Goal: Complete application form: Complete application form

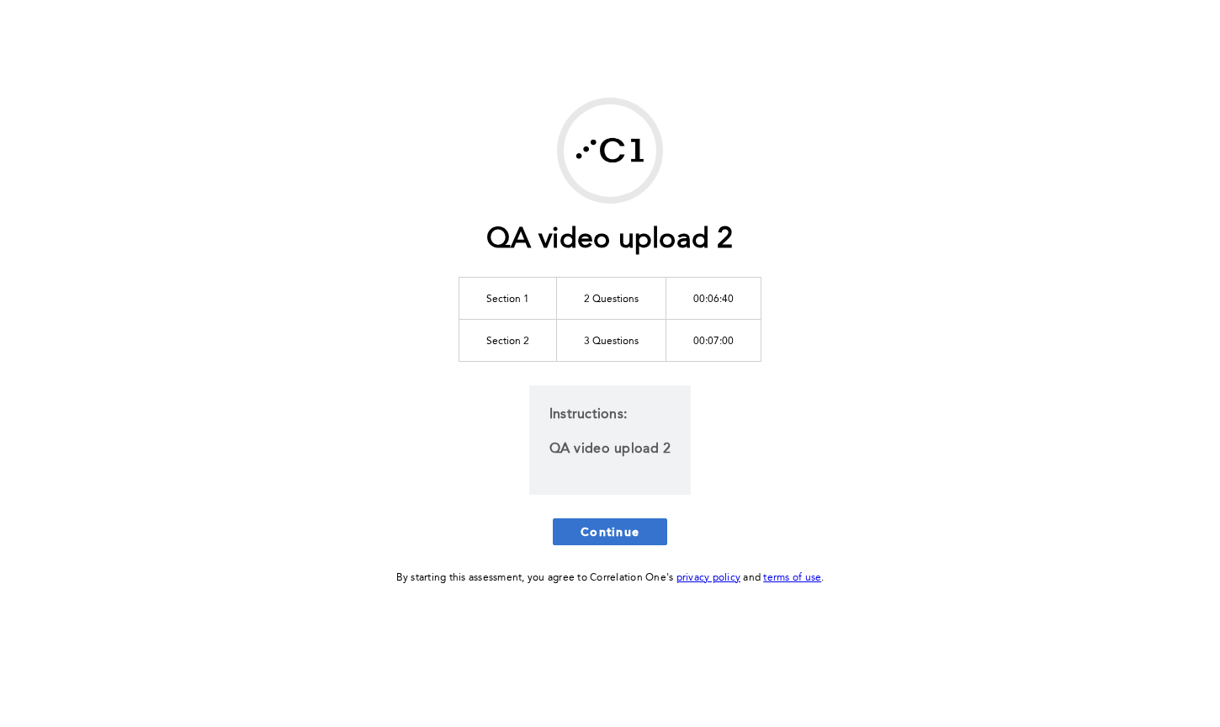
drag, startPoint x: 632, startPoint y: 512, endPoint x: 630, endPoint y: 531, distance: 18.6
click at [632, 513] on div "QA video upload 2 Section 1 2 Questions 00:06:40 Section 2 3 Questions 00:07:00…" at bounding box center [609, 343] width 861 height 490
click at [625, 546] on div "QA video upload 2 Section 1 2 Questions 00:06:40 Section 2 3 Questions 00:07:00…" at bounding box center [609, 343] width 861 height 490
click at [622, 535] on span "Continue" at bounding box center [609, 531] width 59 height 16
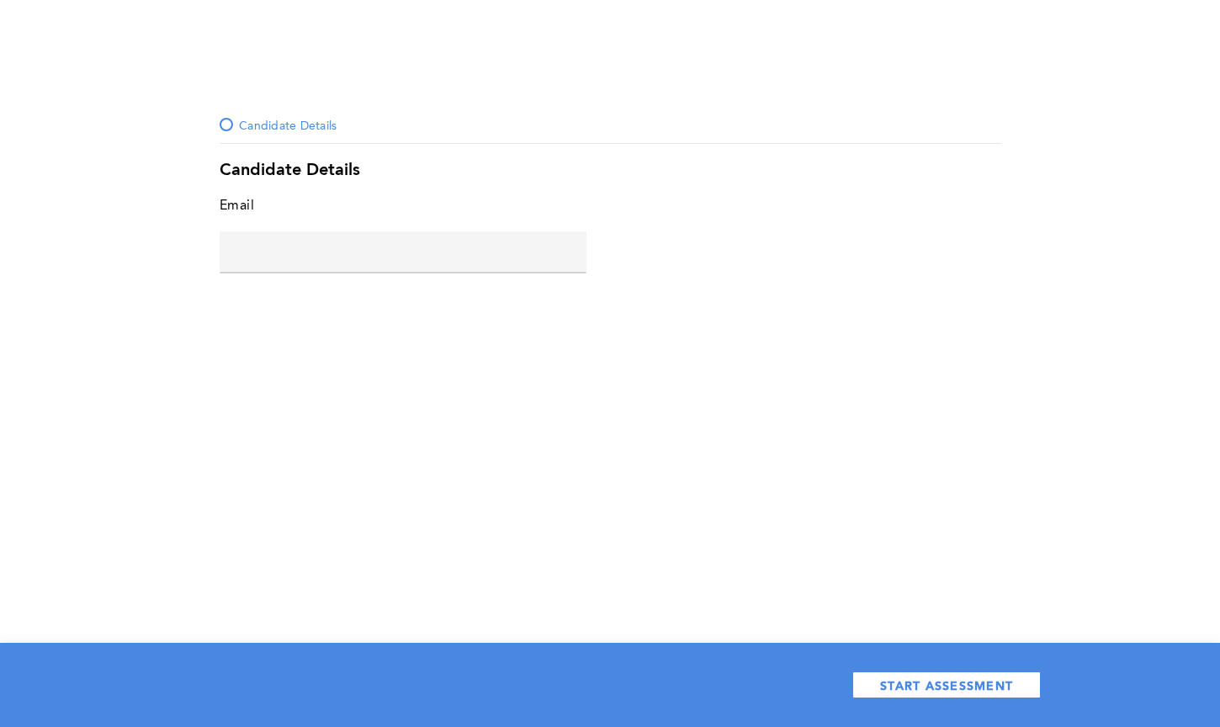
drag, startPoint x: 350, startPoint y: 409, endPoint x: 344, endPoint y: 338, distance: 70.9
click at [350, 398] on div "Candidate Details Candidate Details Email error placeholder START ASSESSMENT" at bounding box center [610, 363] width 1220 height 727
click at [320, 262] on input "text" at bounding box center [403, 251] width 367 height 40
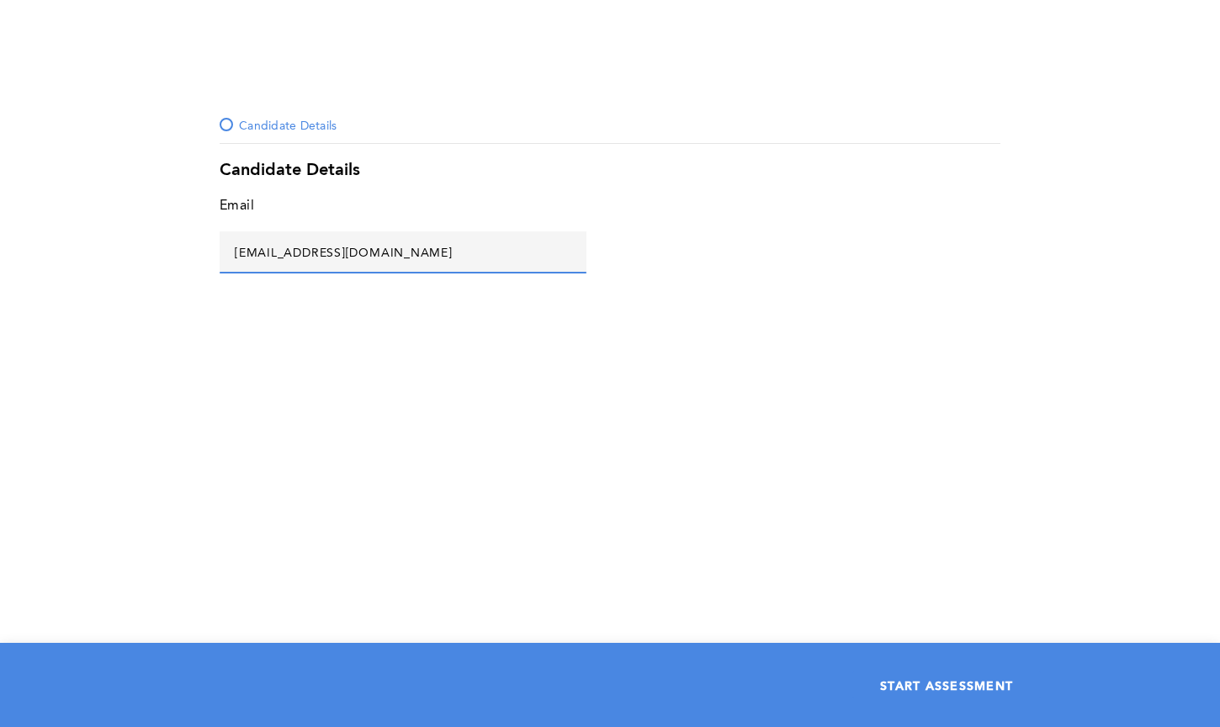
type input "222@gmail.com"
click at [948, 691] on span "START ASSESSMENT" at bounding box center [946, 685] width 133 height 16
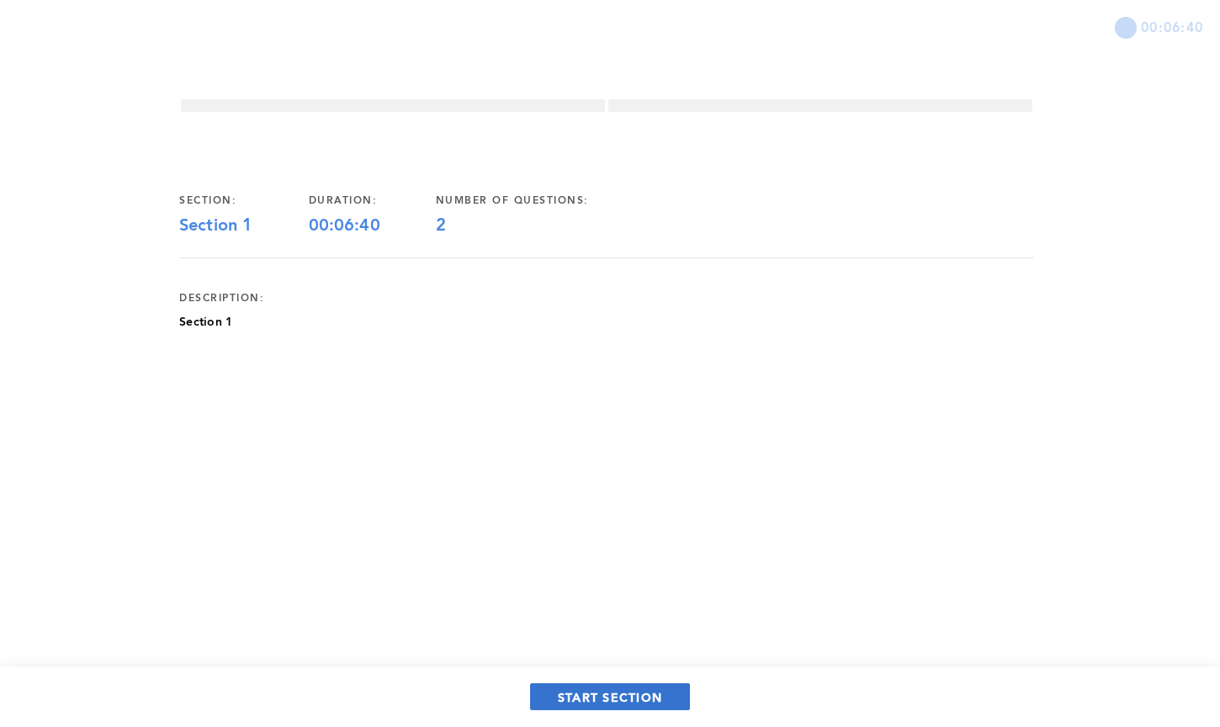
click at [635, 695] on span "START SECTION" at bounding box center [610, 697] width 104 height 16
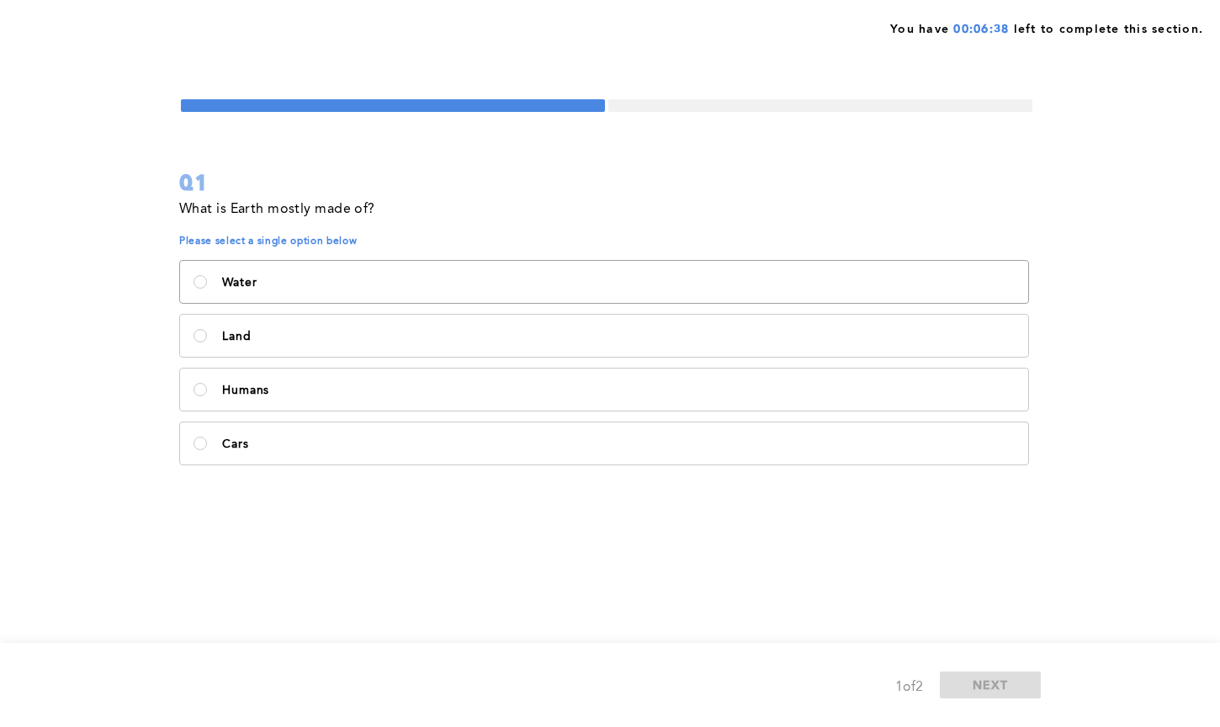
click at [278, 298] on label "Water" at bounding box center [604, 282] width 848 height 42
click at [207, 289] on input "Water" at bounding box center [199, 281] width 13 height 13
radio input "true"
drag, startPoint x: 1045, startPoint y: 681, endPoint x: 1028, endPoint y: 675, distance: 17.8
click at [1041, 681] on div "1 of 2 NEXT" at bounding box center [610, 685] width 1220 height 84
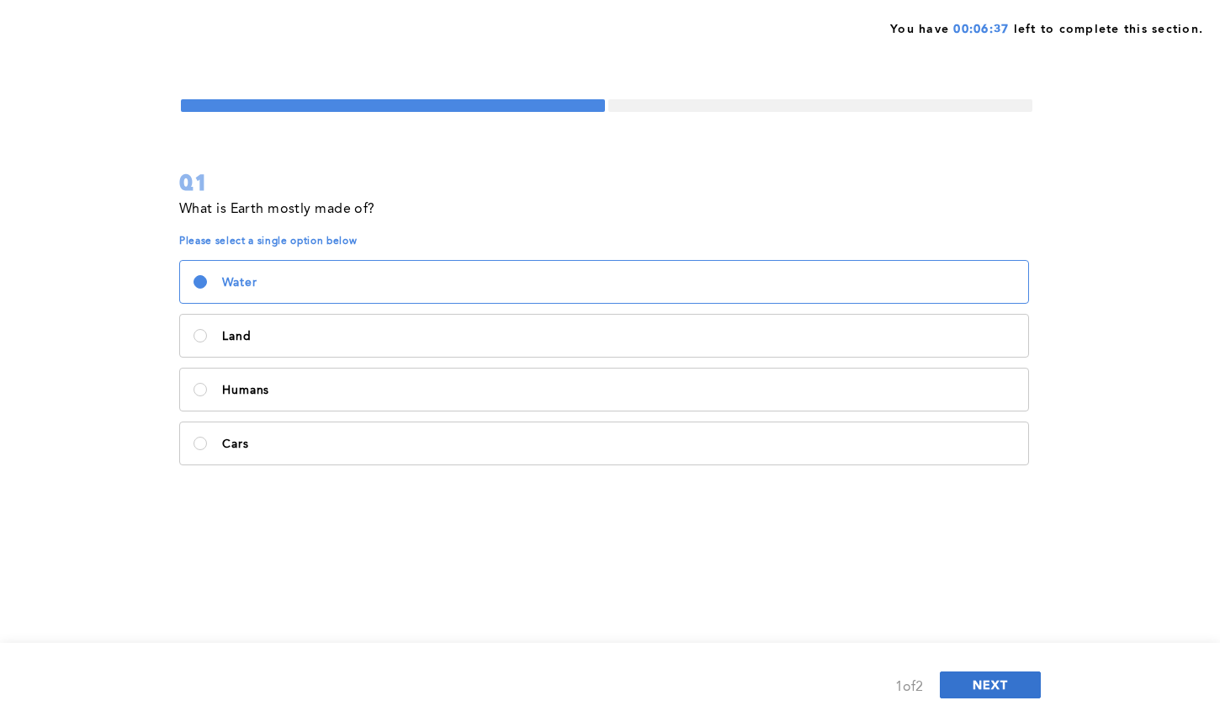
click at [998, 675] on button "NEXT" at bounding box center [990, 684] width 101 height 27
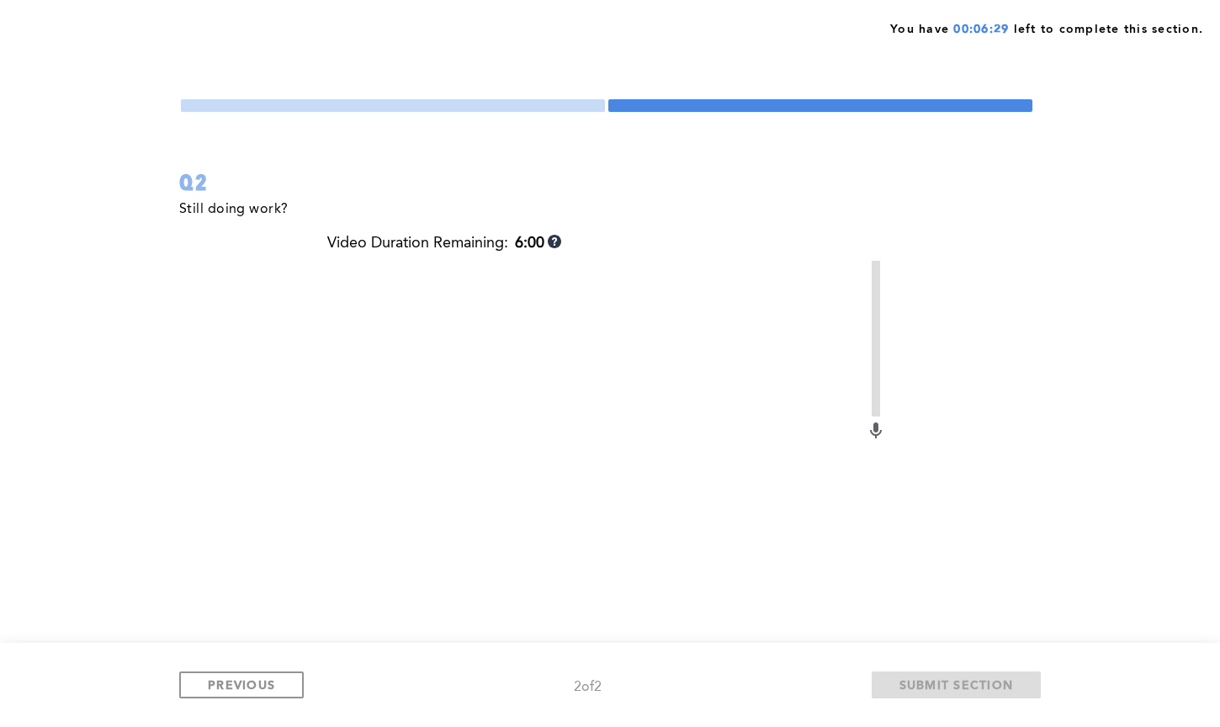
scroll to position [177, 0]
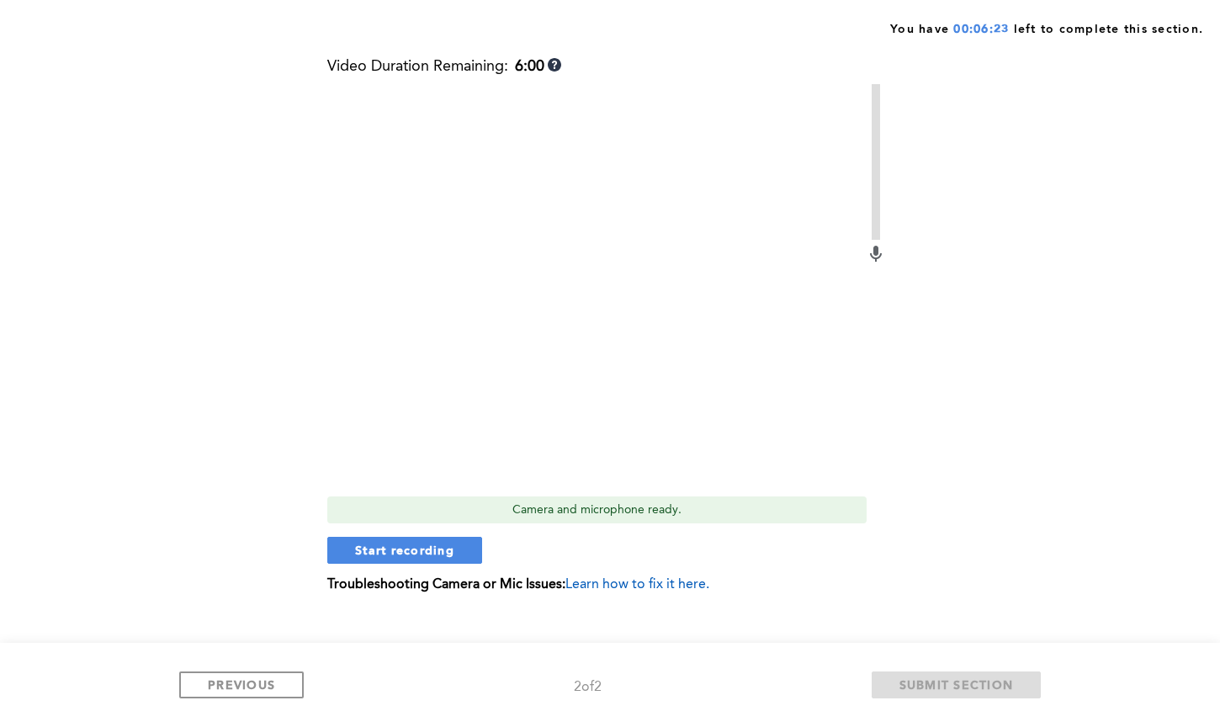
click at [145, 246] on div "You have 00:06:23 left to complete this section. Q2 Still doing work? Video Dur…" at bounding box center [610, 275] width 1220 height 904
click at [122, 53] on div "You have 00:05:13 left to complete this section. Q2 Still doing work? Video Dur…" at bounding box center [610, 275] width 1220 height 904
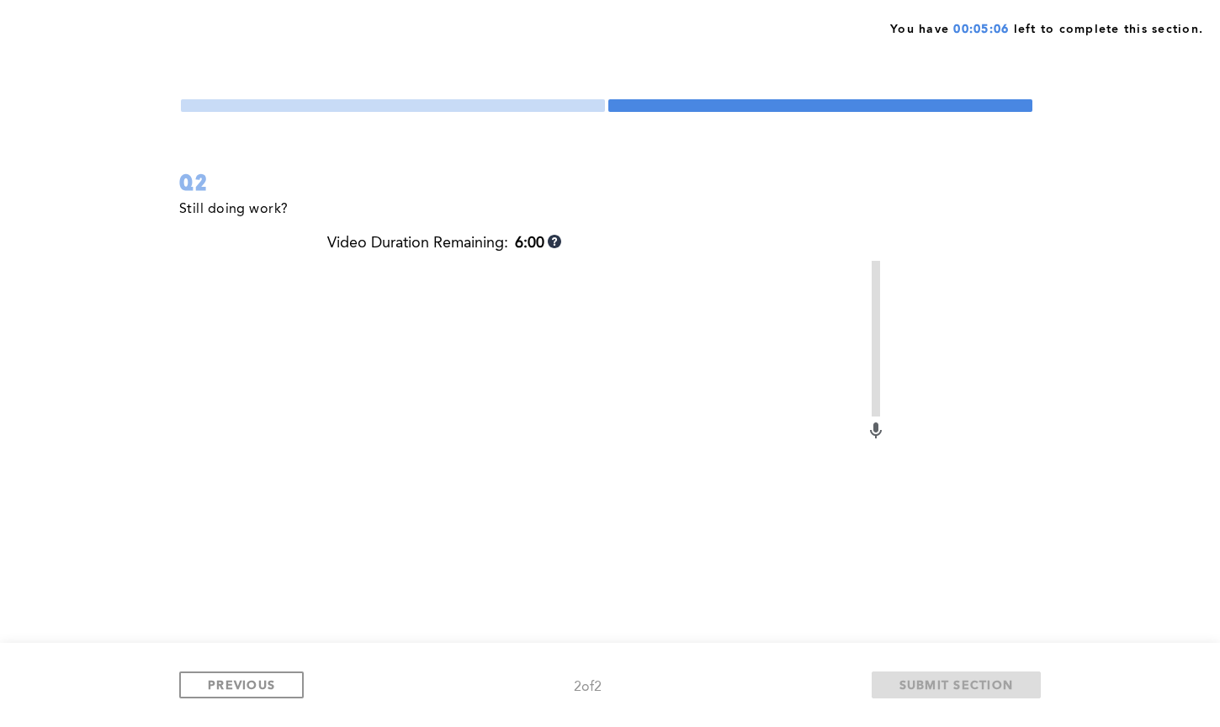
click at [802, 220] on div "Still doing work?" at bounding box center [606, 216] width 855 height 37
click at [214, 235] on div "Still doing work? Video Duration Remaining: 6:00 Initializing camera and microp…" at bounding box center [606, 496] width 855 height 596
click at [82, 260] on div "You have 00:04:44 left to complete this section. Q2 Still doing work? Video Dur…" at bounding box center [610, 452] width 1220 height 904
click at [1073, 273] on div "You have 00:04:39 left to complete this section. Q2 Still doing work? Video Dur…" at bounding box center [610, 452] width 1220 height 904
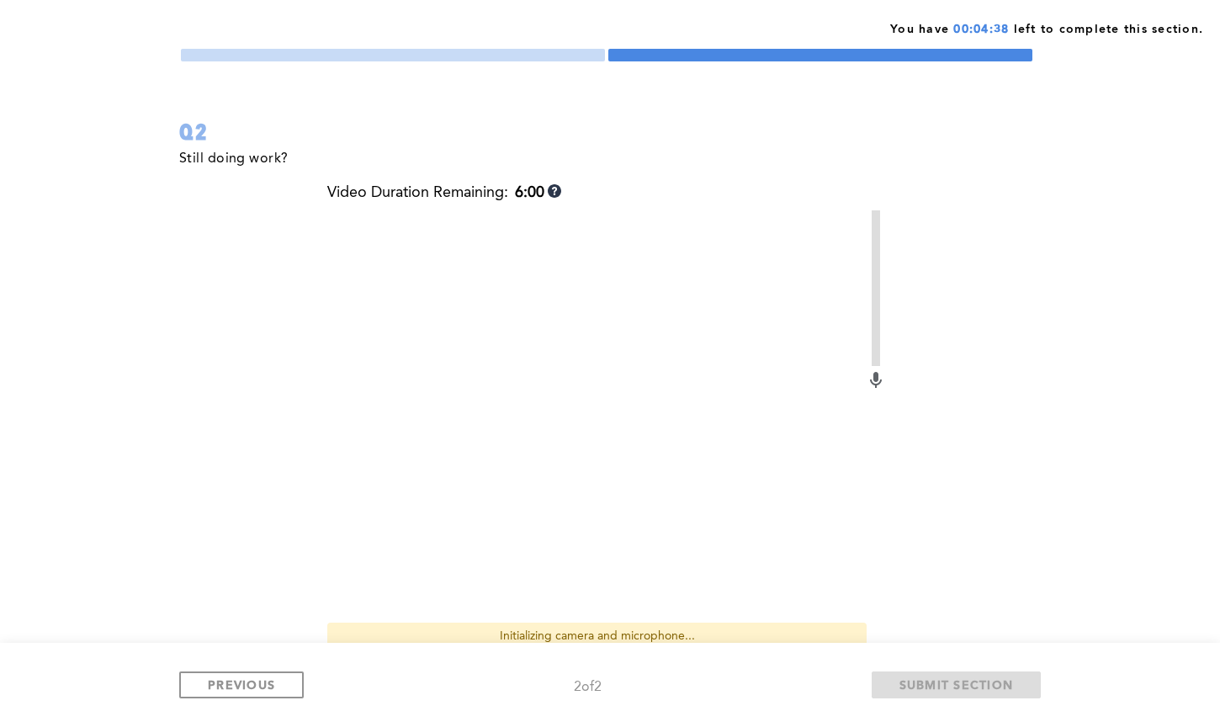
scroll to position [163, 0]
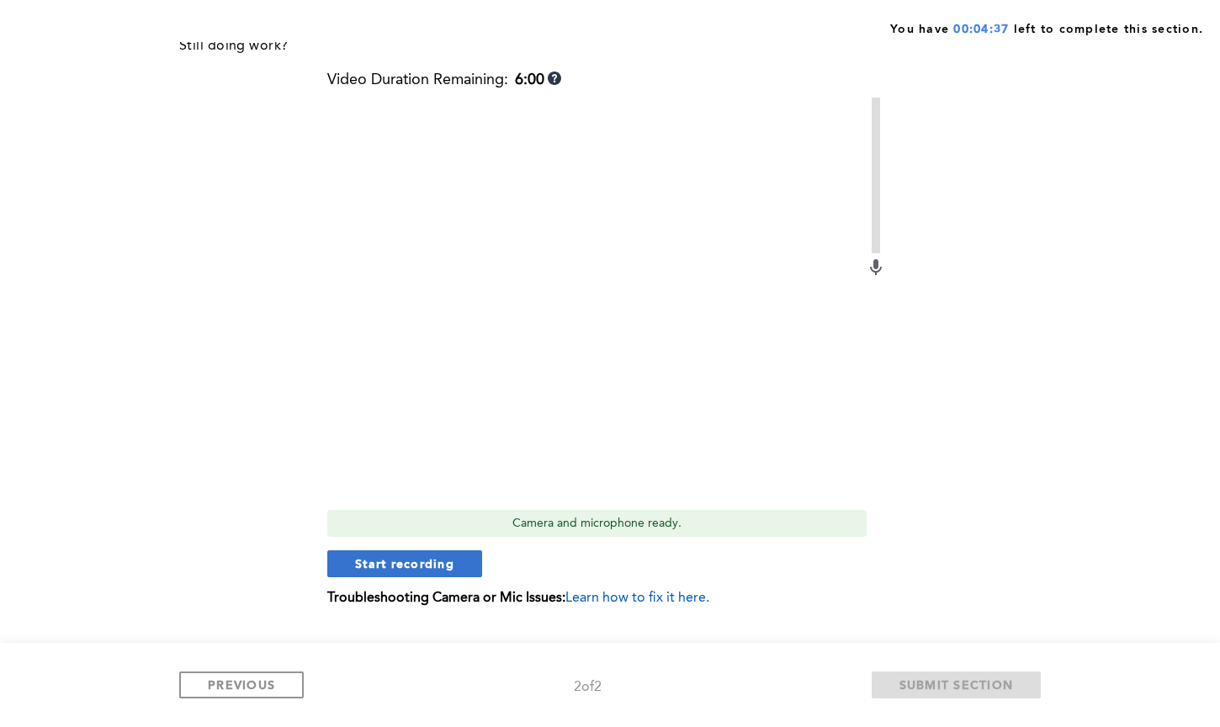
click at [419, 565] on span "Start recording" at bounding box center [404, 563] width 99 height 16
click at [434, 561] on span "Stop recording" at bounding box center [404, 563] width 98 height 16
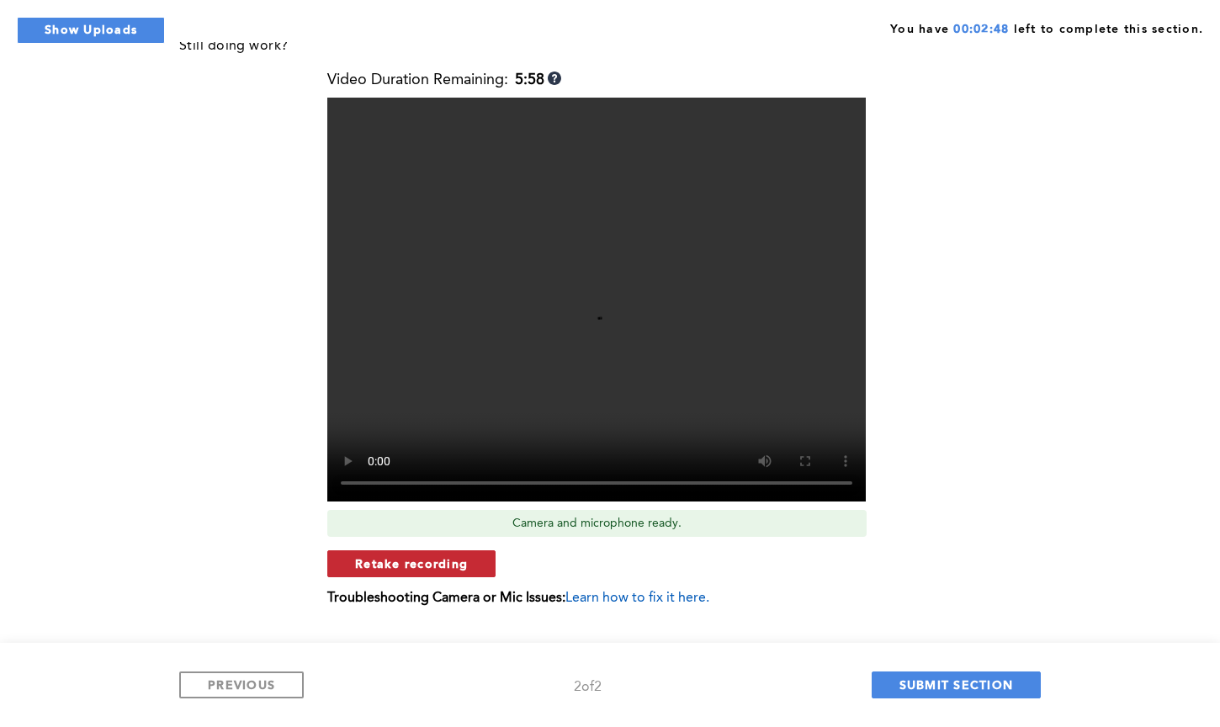
click at [426, 568] on span "Retake recording" at bounding box center [411, 563] width 113 height 16
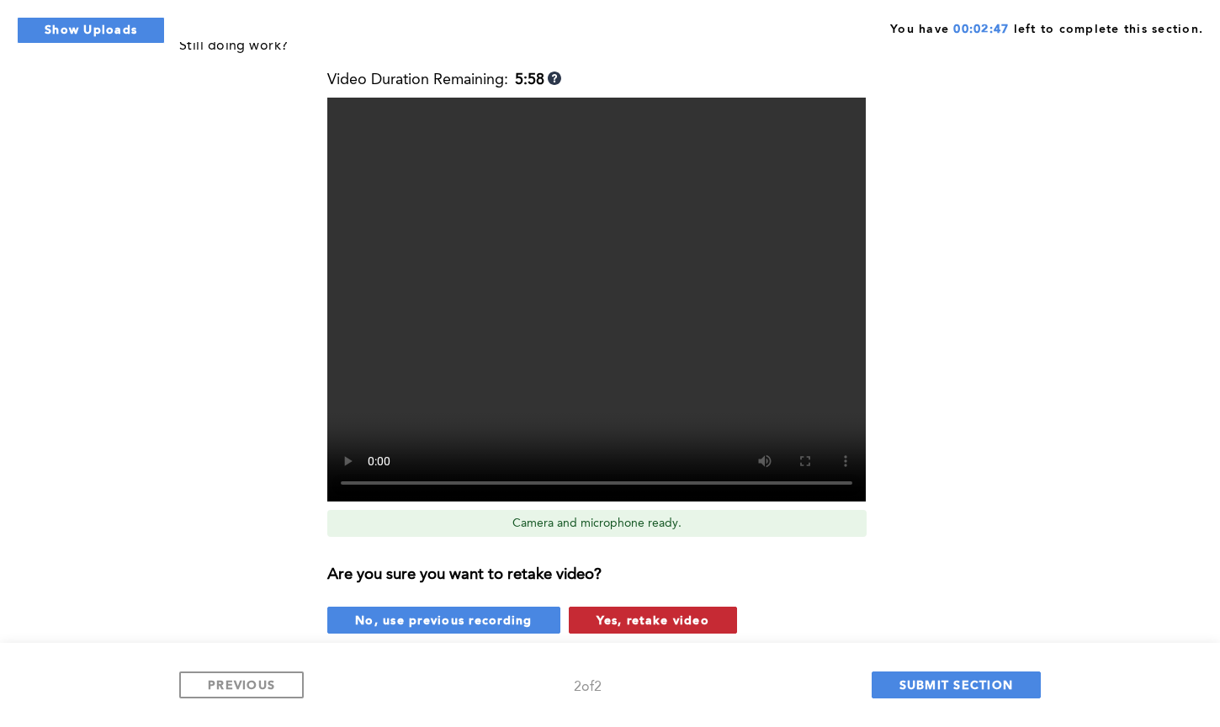
click at [665, 617] on span "Yes, retake video" at bounding box center [652, 620] width 113 height 16
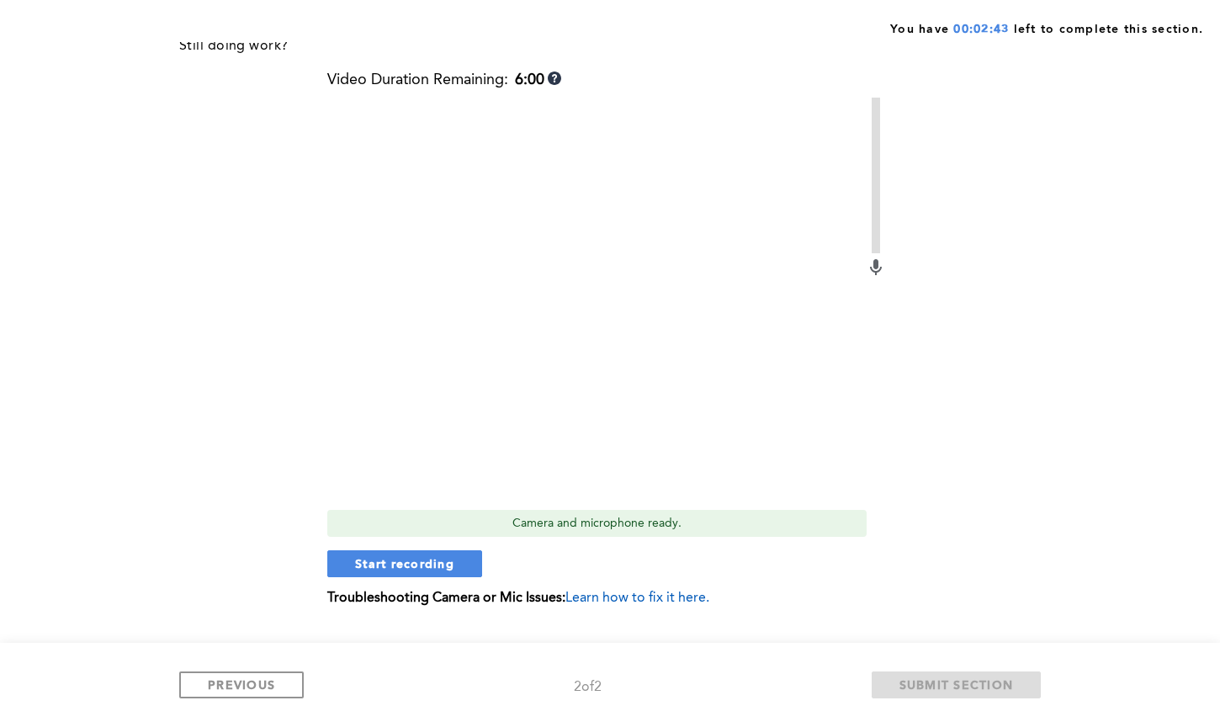
click at [192, 445] on div "Still doing work? Video Duration Remaining: 6:00 Camera and microphone ready. S…" at bounding box center [606, 332] width 855 height 596
click at [169, 395] on div "You have 00:02:43 left to complete this section. Q2 Still doing work? Video Dur…" at bounding box center [610, 289] width 1220 height 904
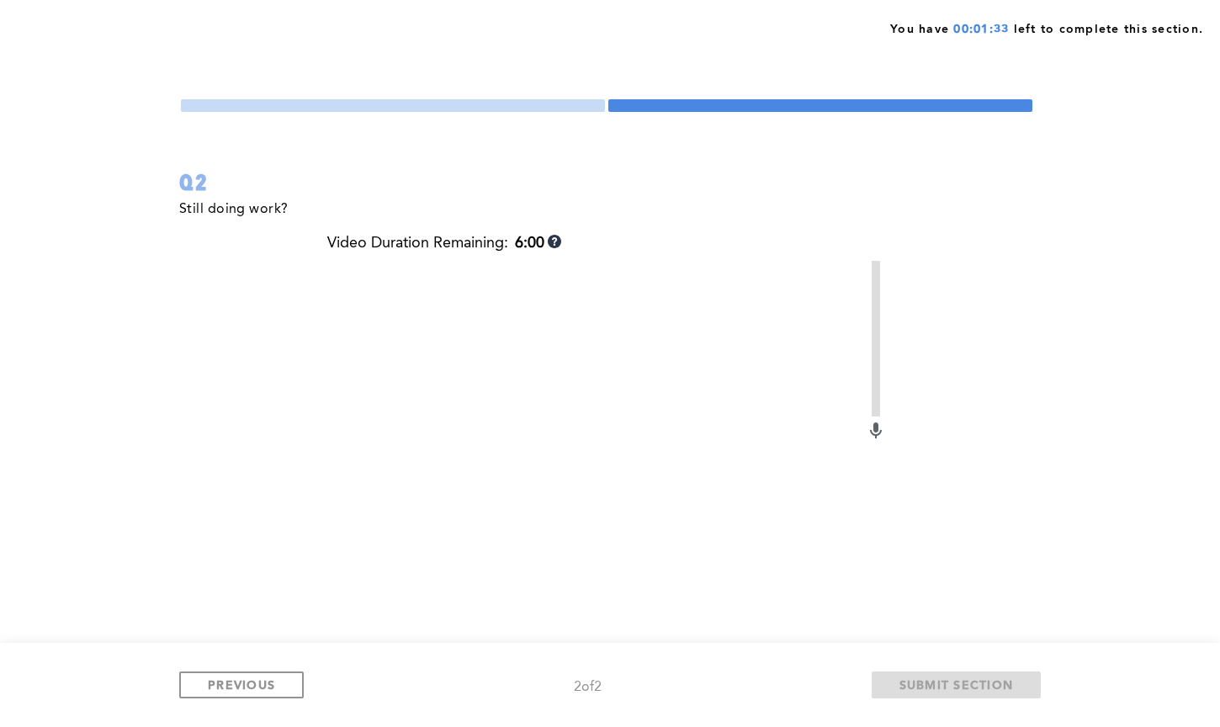
scroll to position [177, 0]
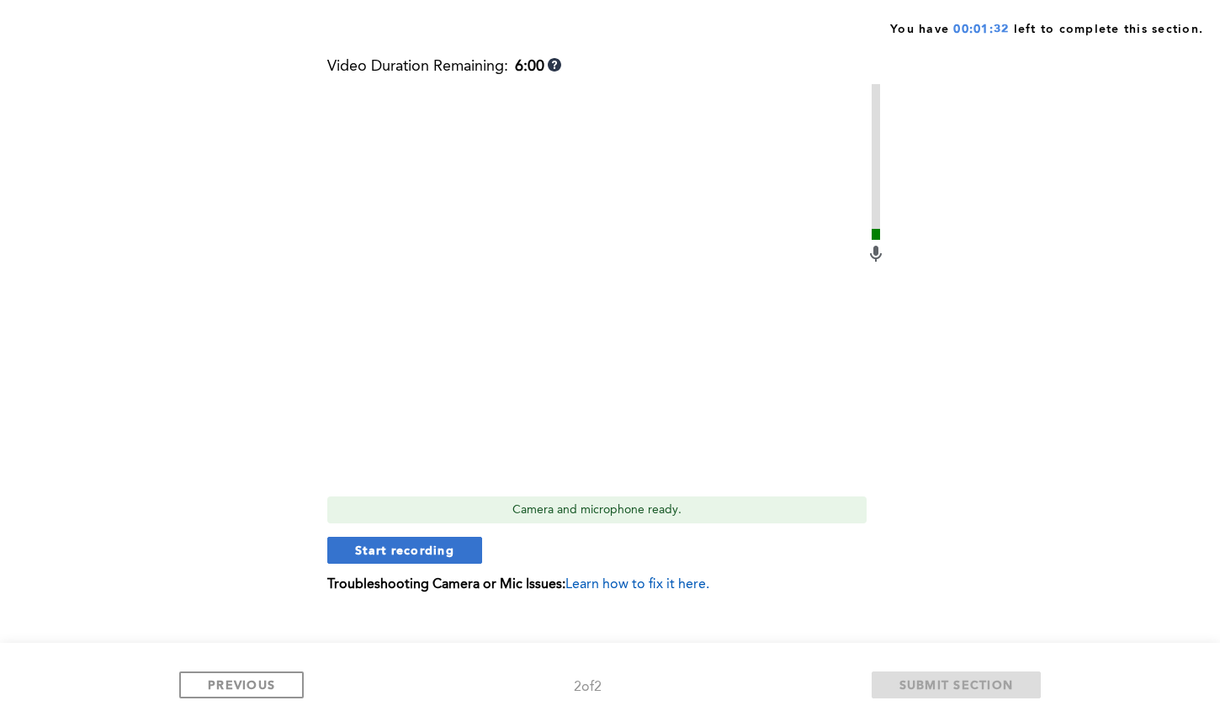
click at [467, 549] on button "Start recording" at bounding box center [404, 550] width 155 height 27
click at [87, 466] on div "You have 00:01:30 left to complete this section. Q2 Still doing work? Video Dur…" at bounding box center [610, 275] width 1220 height 904
click at [393, 565] on div "Video Duration Remaining: 5:58 Camera and microphone ready. Stop recording Trou…" at bounding box center [606, 332] width 559 height 548
click at [395, 550] on span "Stop recording" at bounding box center [404, 550] width 98 height 16
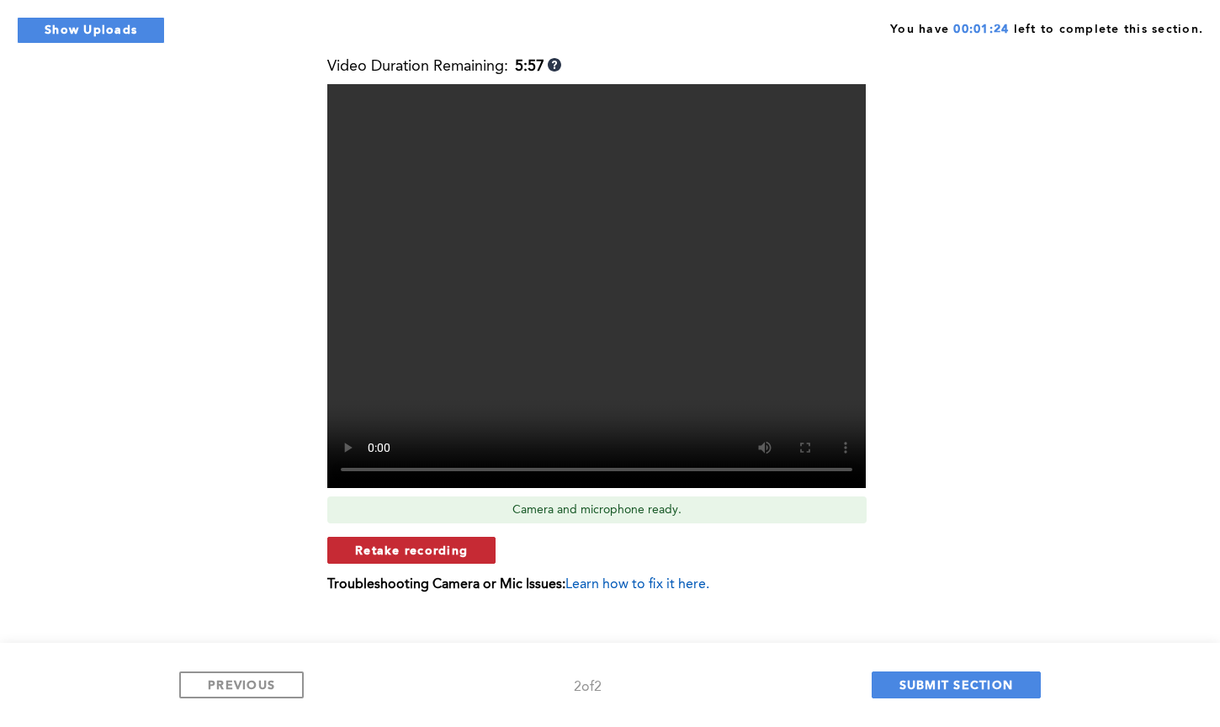
click at [389, 548] on span "Retake recording" at bounding box center [411, 550] width 113 height 16
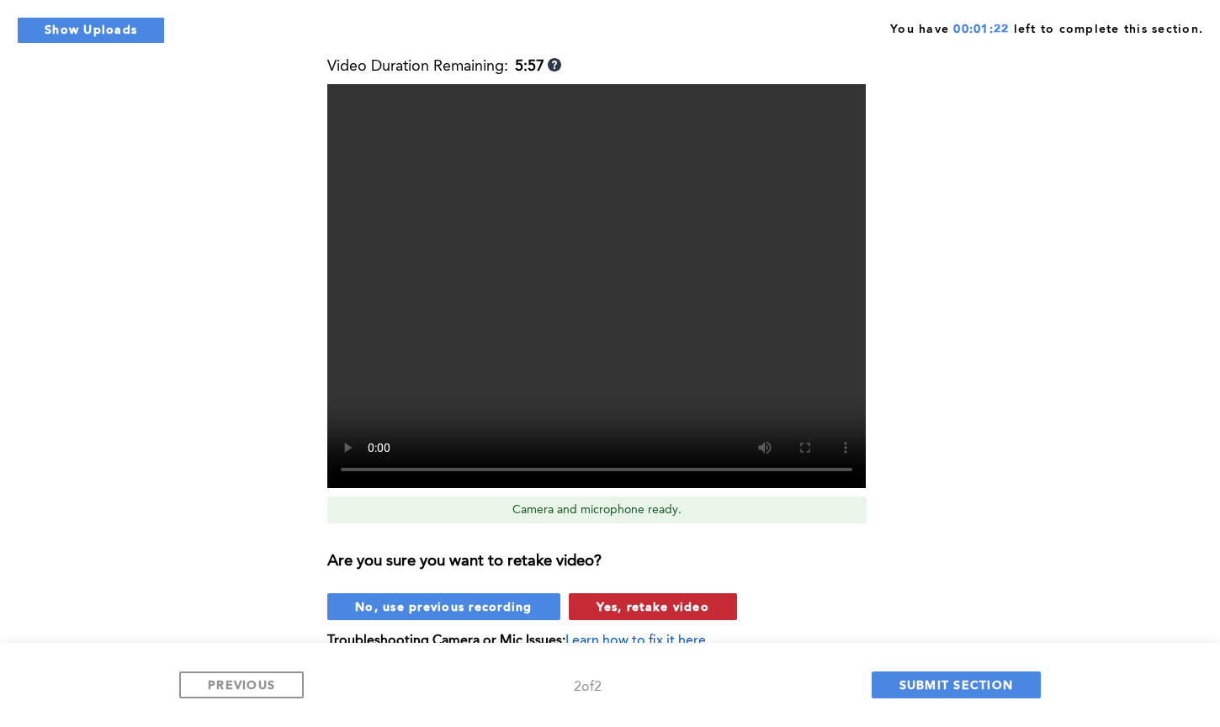
click at [683, 612] on span "Yes, retake video" at bounding box center [652, 606] width 113 height 16
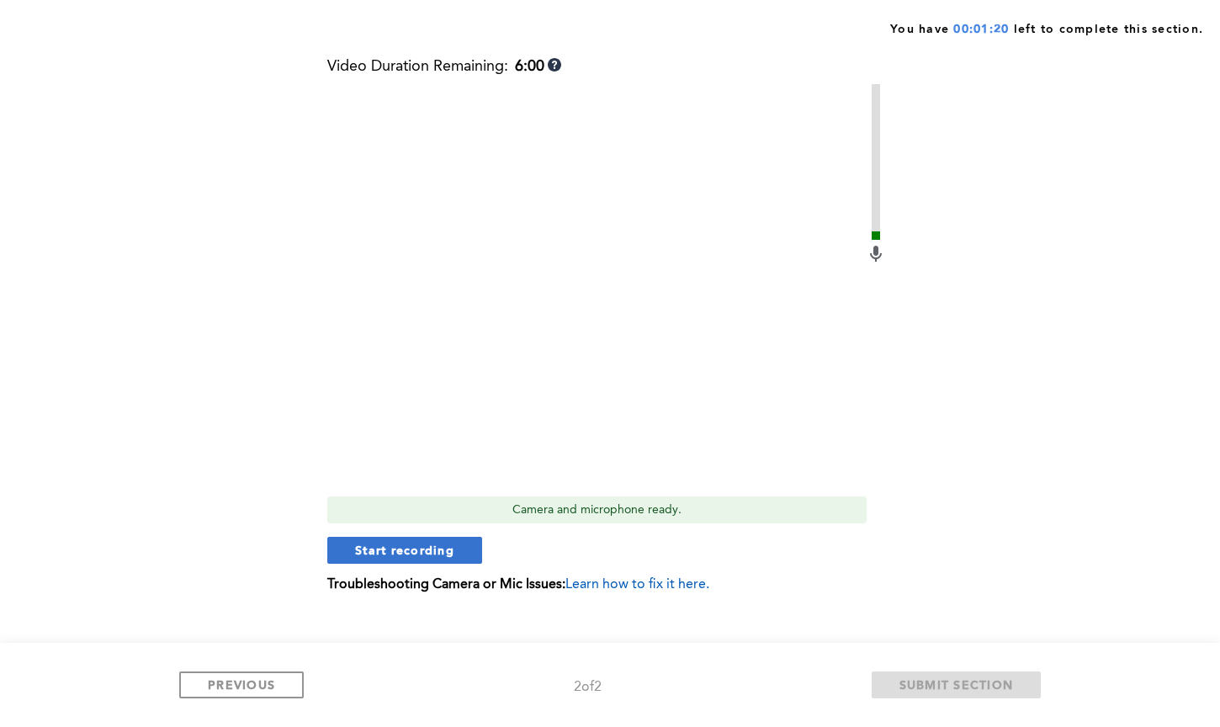
click at [410, 540] on button "Start recording" at bounding box center [404, 550] width 155 height 27
click at [426, 535] on div "Video Duration Remaining: 5:52 Camera and microphone ready. Stop recording Trou…" at bounding box center [606, 332] width 559 height 548
click at [428, 552] on span "Stop recording" at bounding box center [404, 550] width 98 height 16
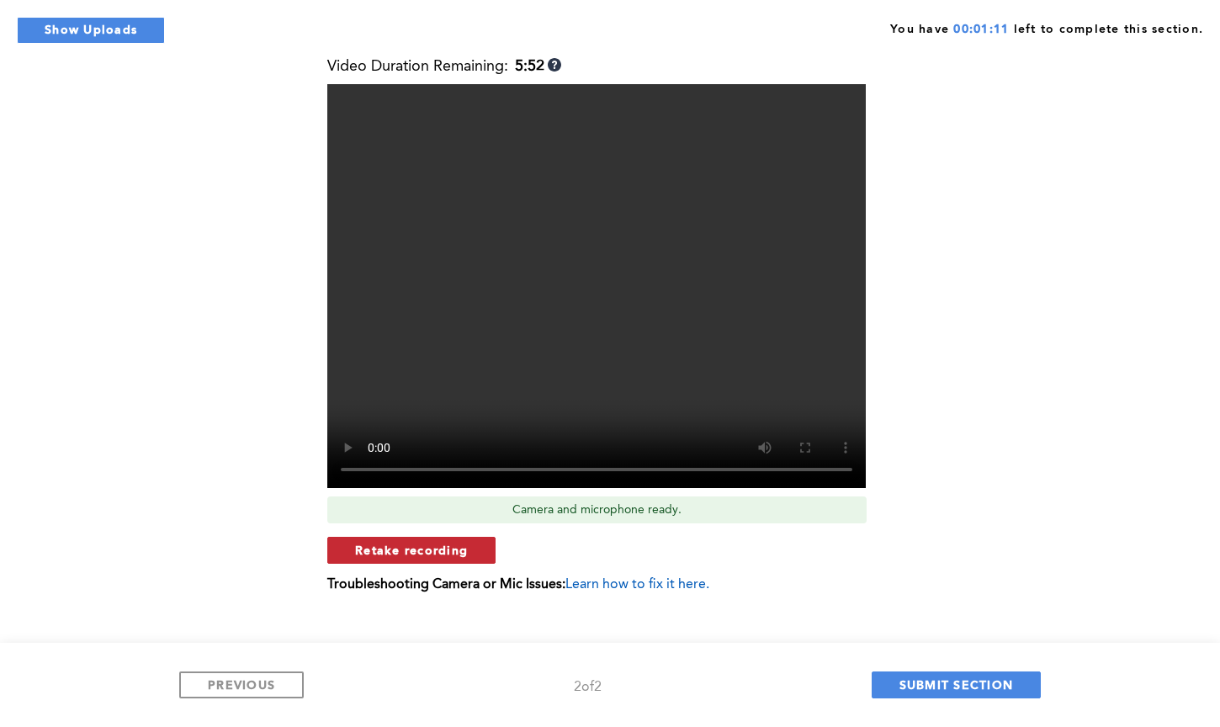
click at [410, 554] on span "Retake recording" at bounding box center [411, 550] width 113 height 16
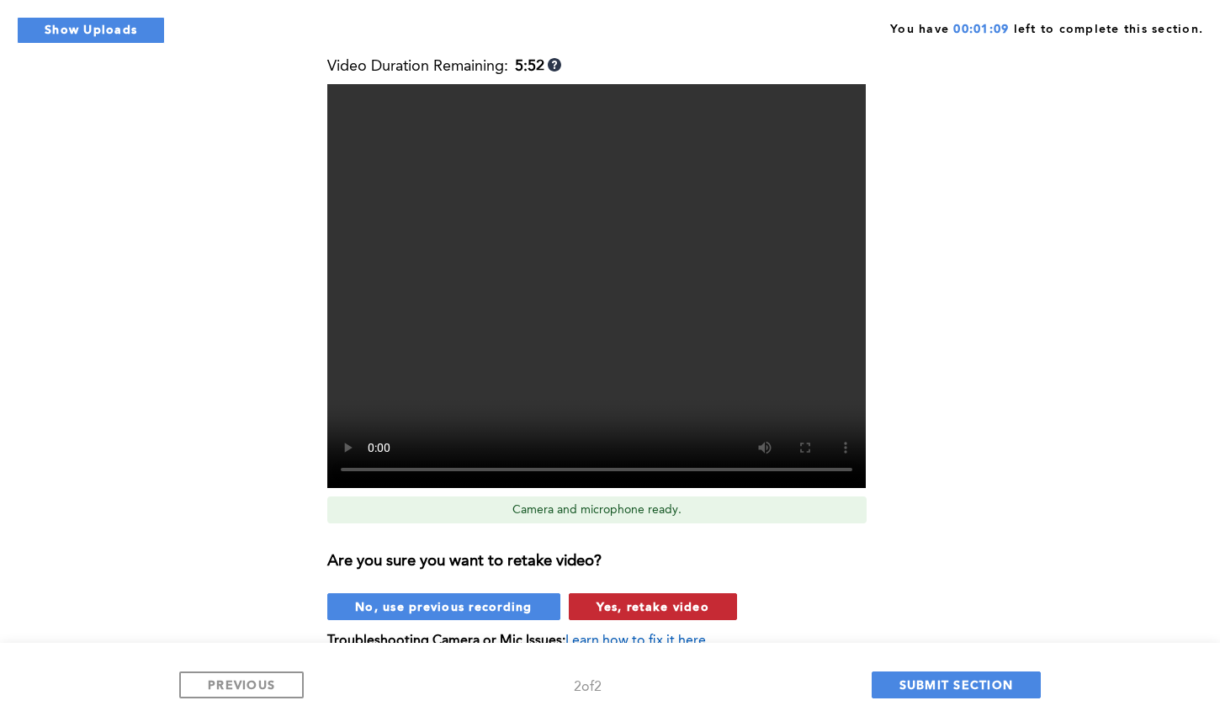
click at [641, 605] on span "Yes, retake video" at bounding box center [652, 606] width 113 height 16
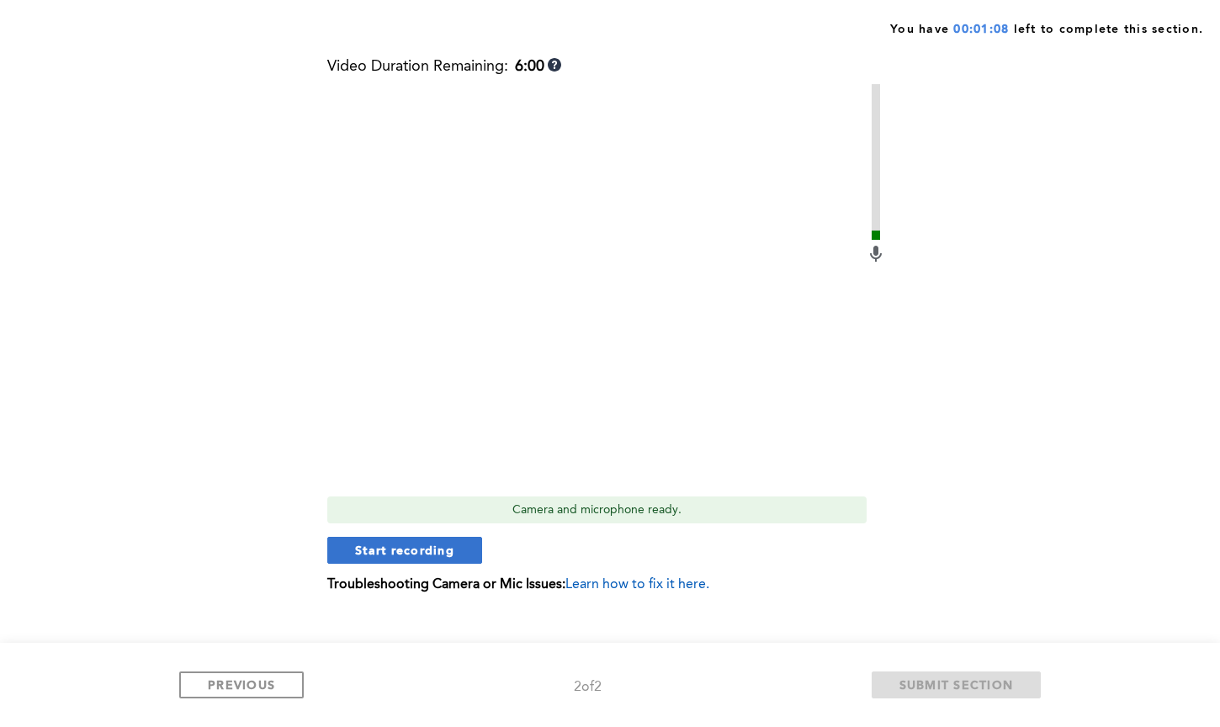
click at [382, 554] on span "Start recording" at bounding box center [404, 550] width 99 height 16
click at [392, 552] on span "Stop recording" at bounding box center [404, 550] width 98 height 16
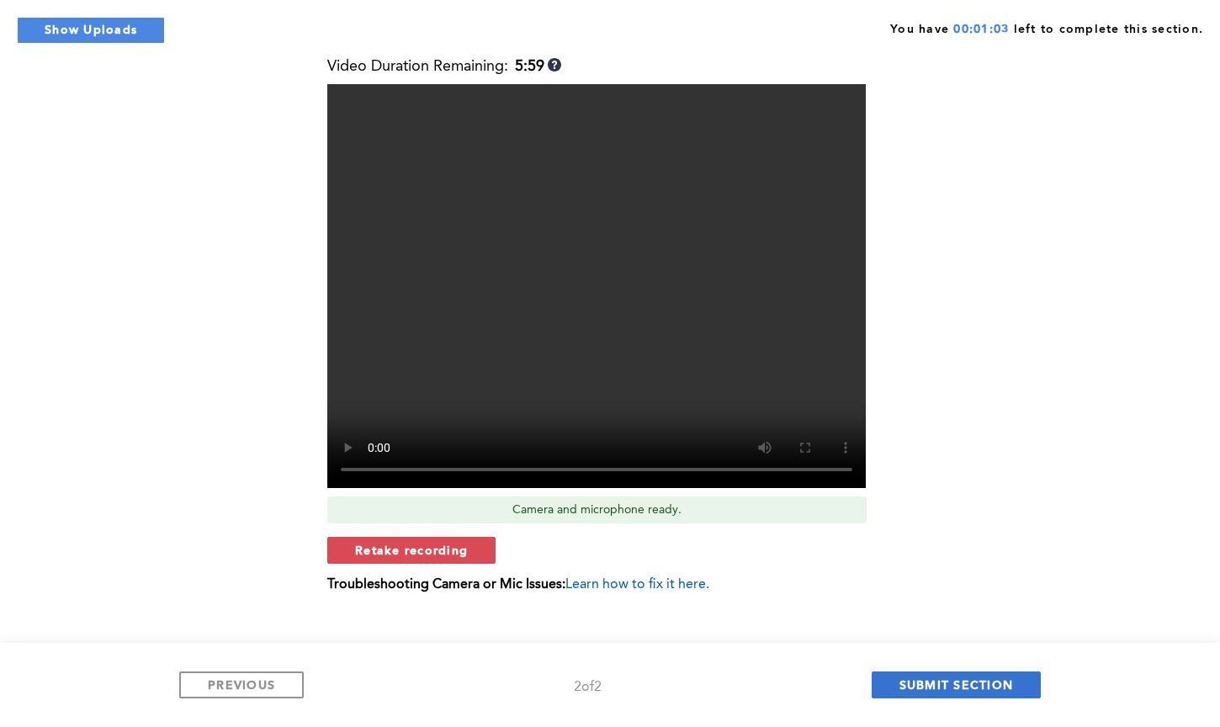
click at [951, 694] on button "SUBMIT SECTION" at bounding box center [956, 684] width 170 height 27
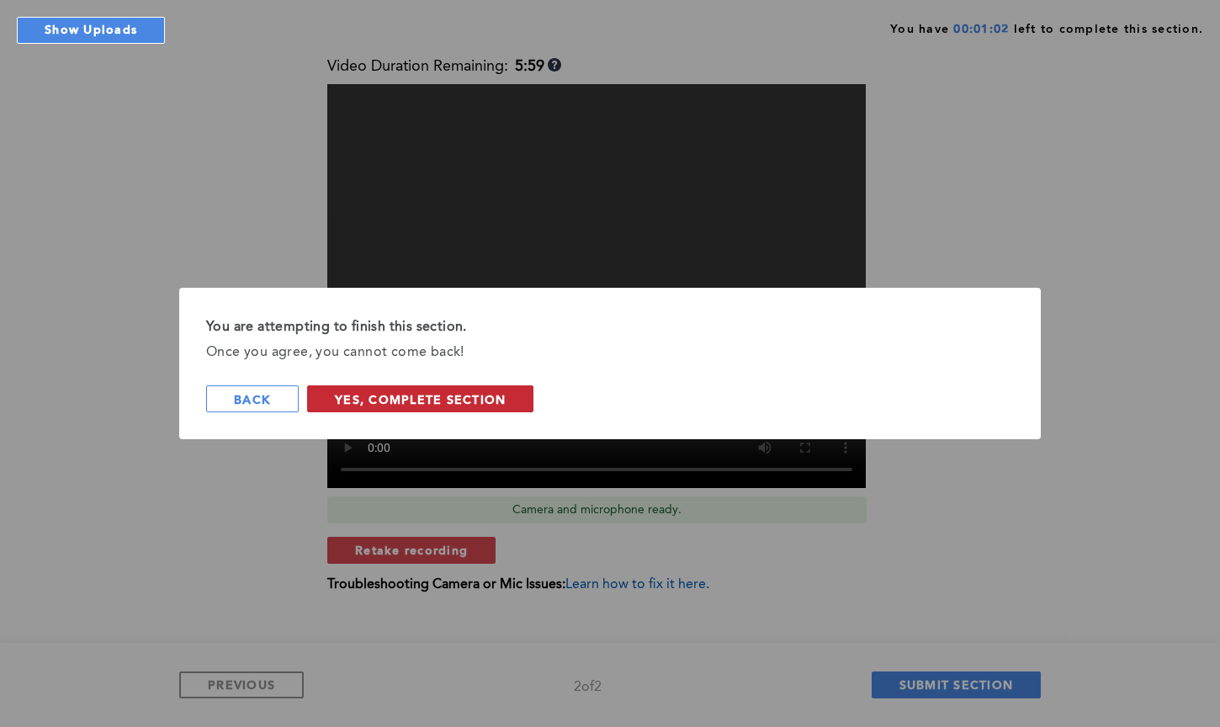
click at [351, 395] on span "Yes, Complete Section" at bounding box center [420, 399] width 171 height 16
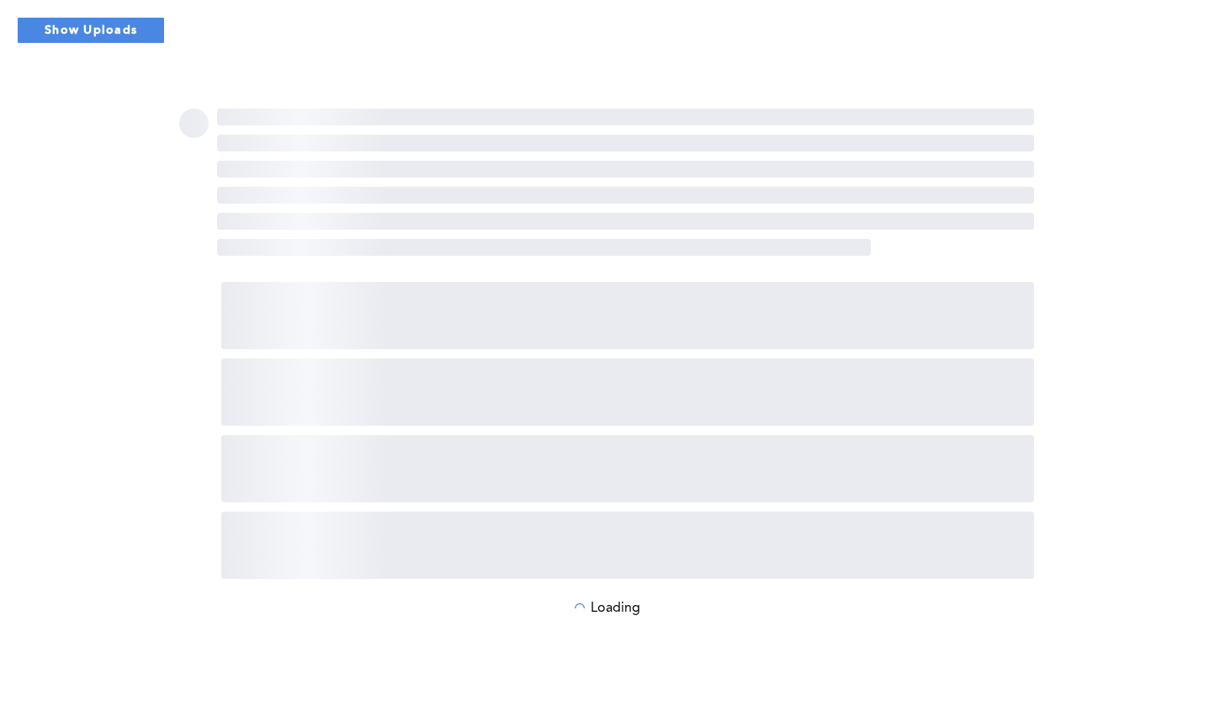
scroll to position [0, 0]
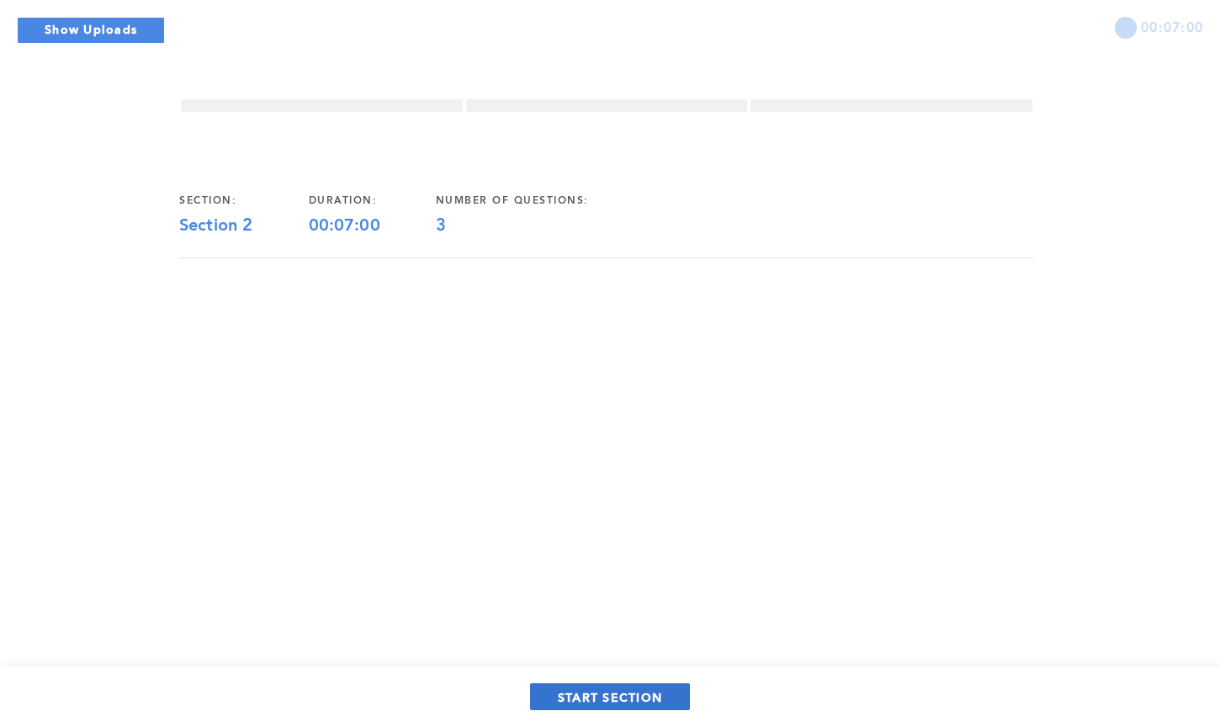
click at [581, 699] on span "START SECTION" at bounding box center [610, 697] width 104 height 16
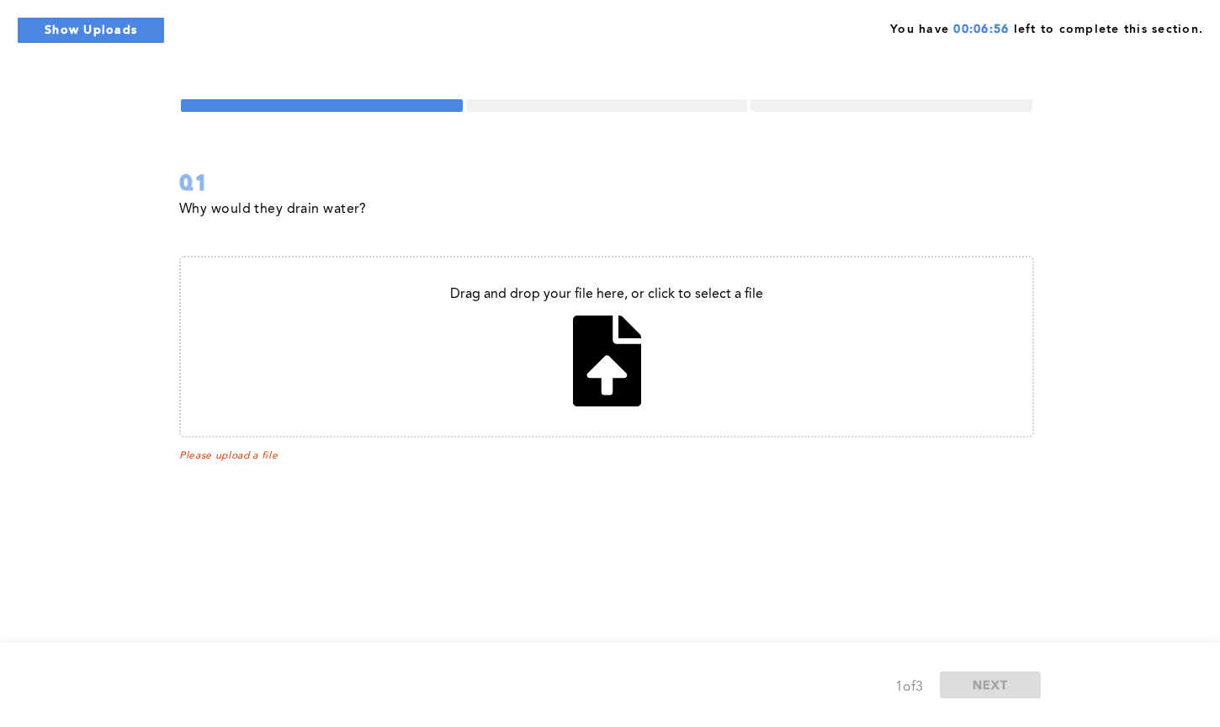
type input "C:\fakepath\Screenshot [DATE] 16.50.14.png"
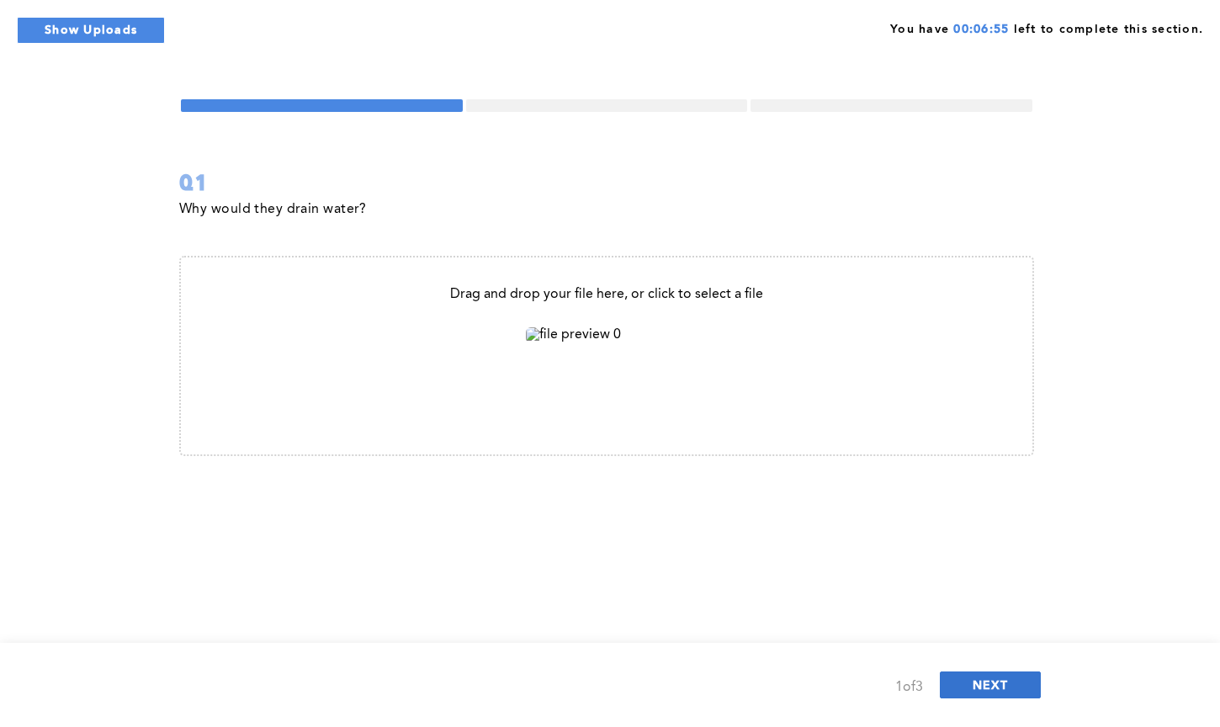
click at [993, 693] on button "NEXT" at bounding box center [990, 684] width 101 height 27
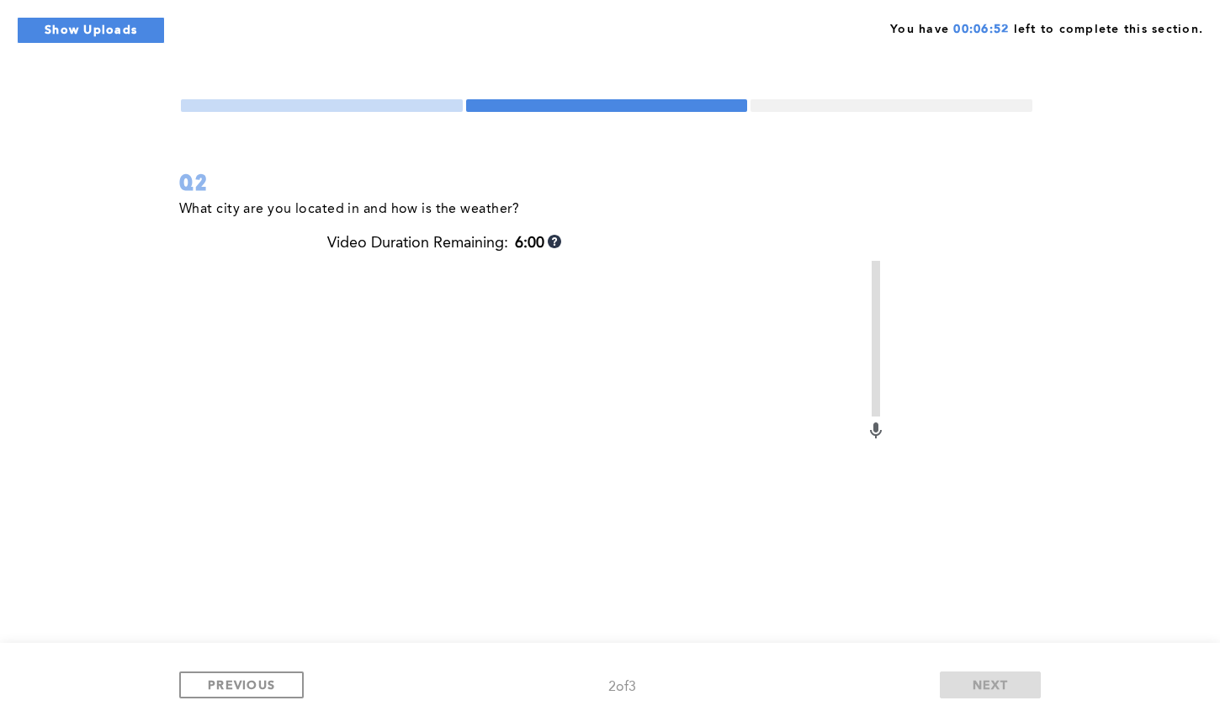
click at [1034, 458] on div "Q2 What city are you located in and how is the weather? Video Duration Remainin…" at bounding box center [609, 452] width 861 height 709
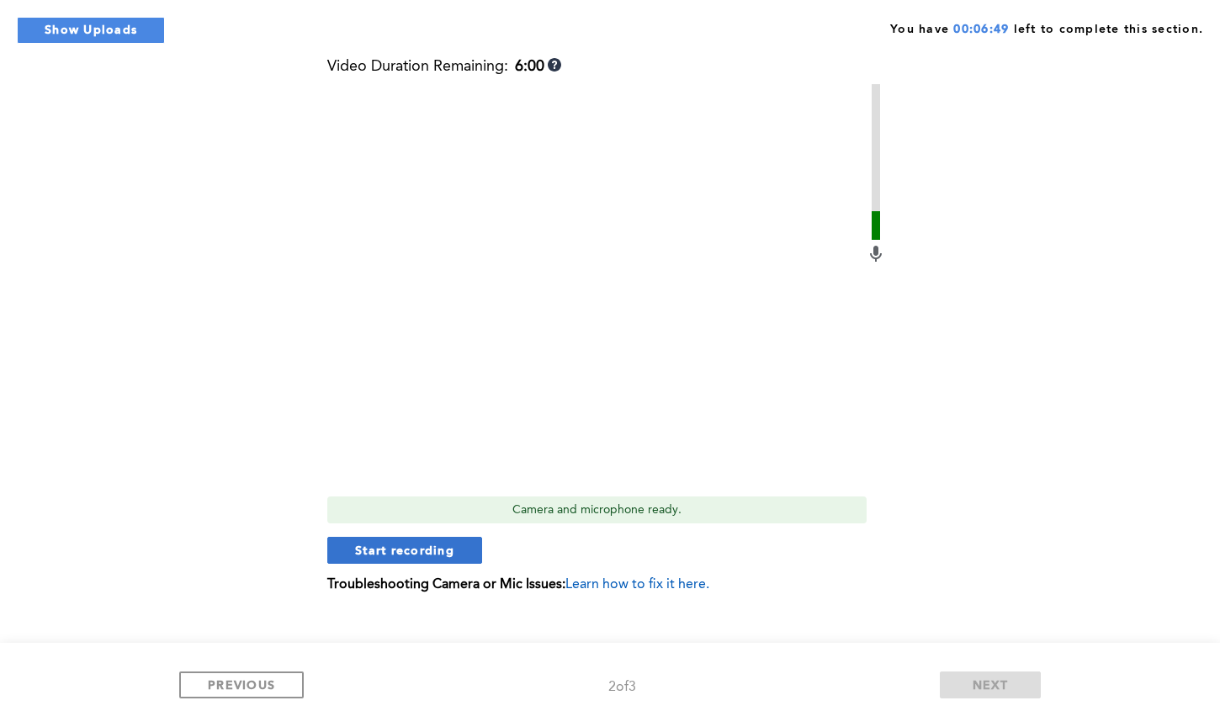
click at [385, 544] on span "Start recording" at bounding box center [404, 550] width 99 height 16
click at [386, 554] on span "Stop recording" at bounding box center [404, 550] width 98 height 16
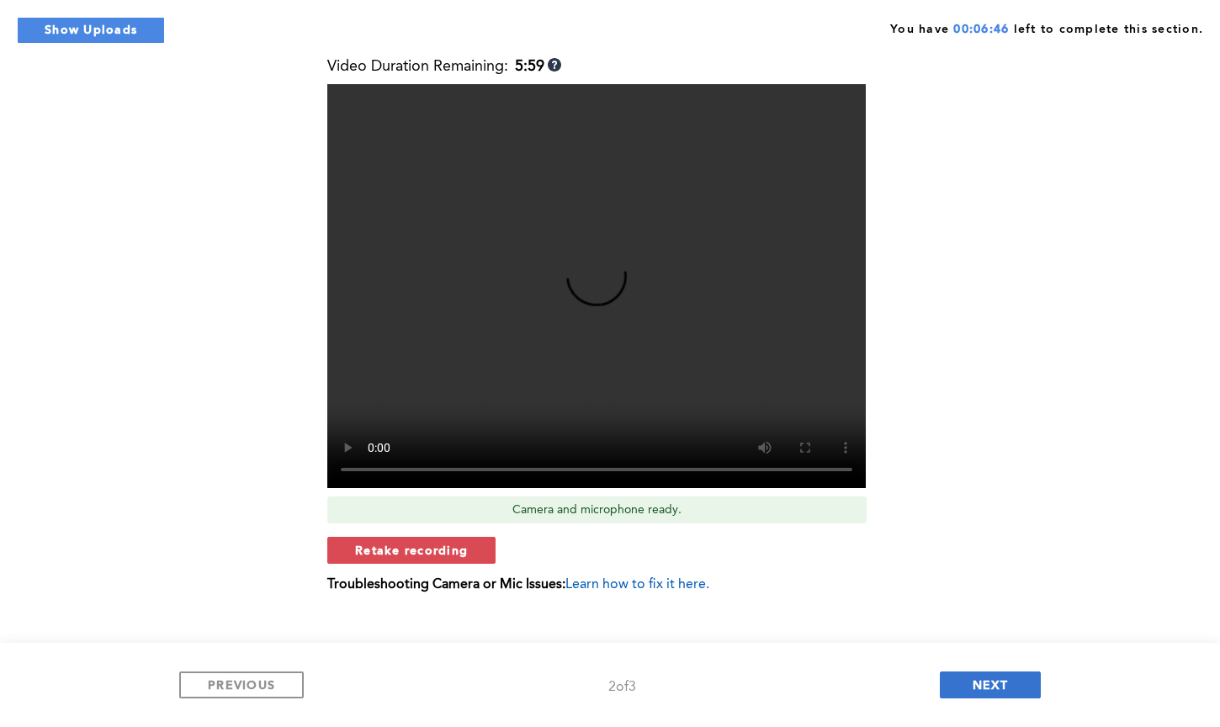
click at [990, 680] on span "NEXT" at bounding box center [990, 684] width 36 height 16
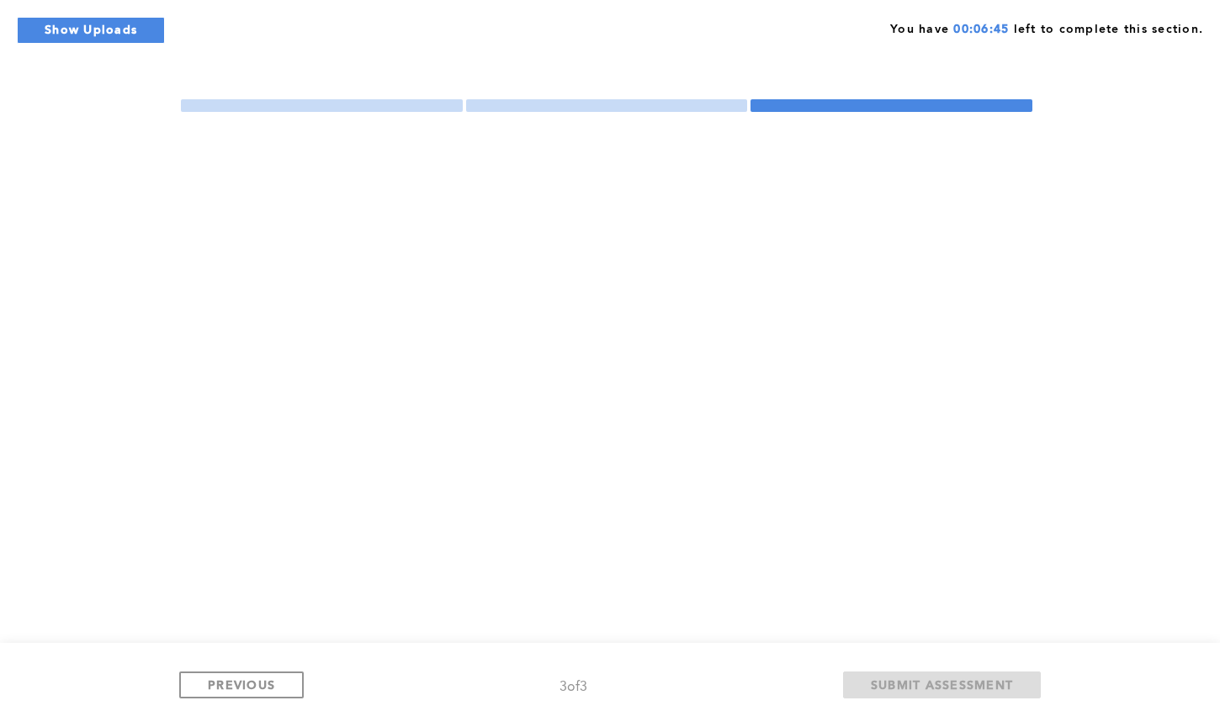
scroll to position [0, 0]
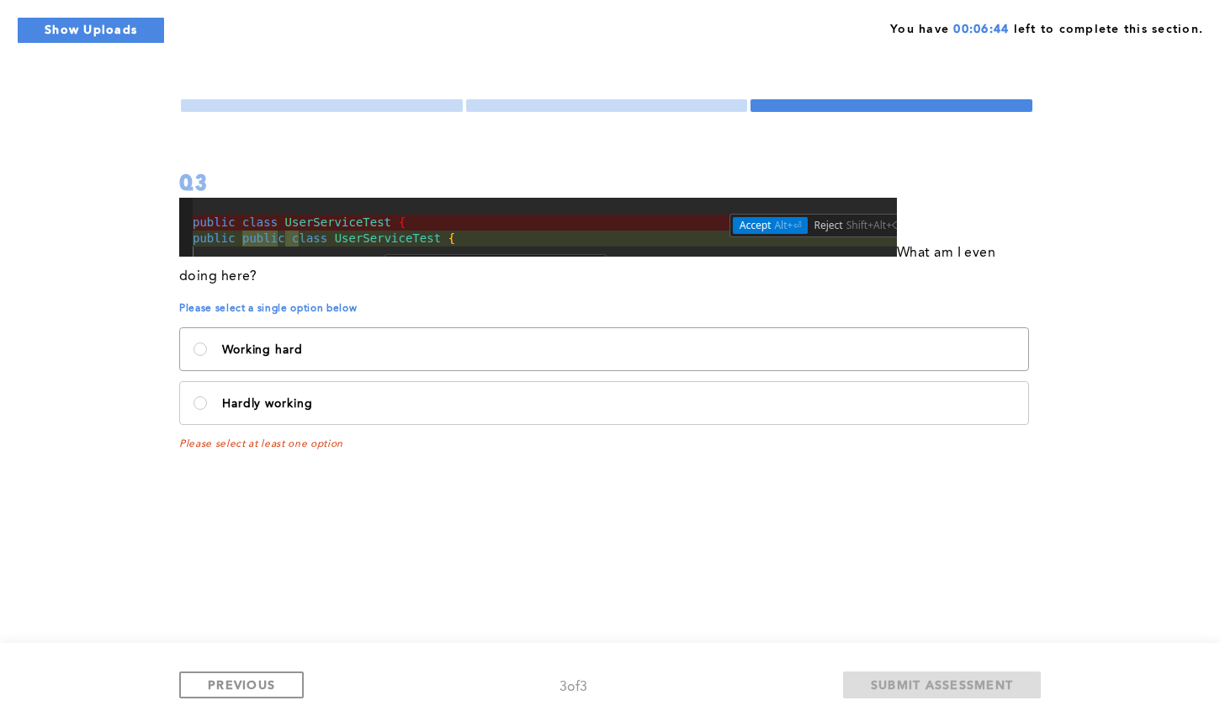
click at [313, 354] on p "Working hard" at bounding box center [618, 349] width 792 height 13
click at [207, 354] on hard\<\/p\> "Working hard" at bounding box center [199, 348] width 13 height 13
radio hard\<\/p\> "true"
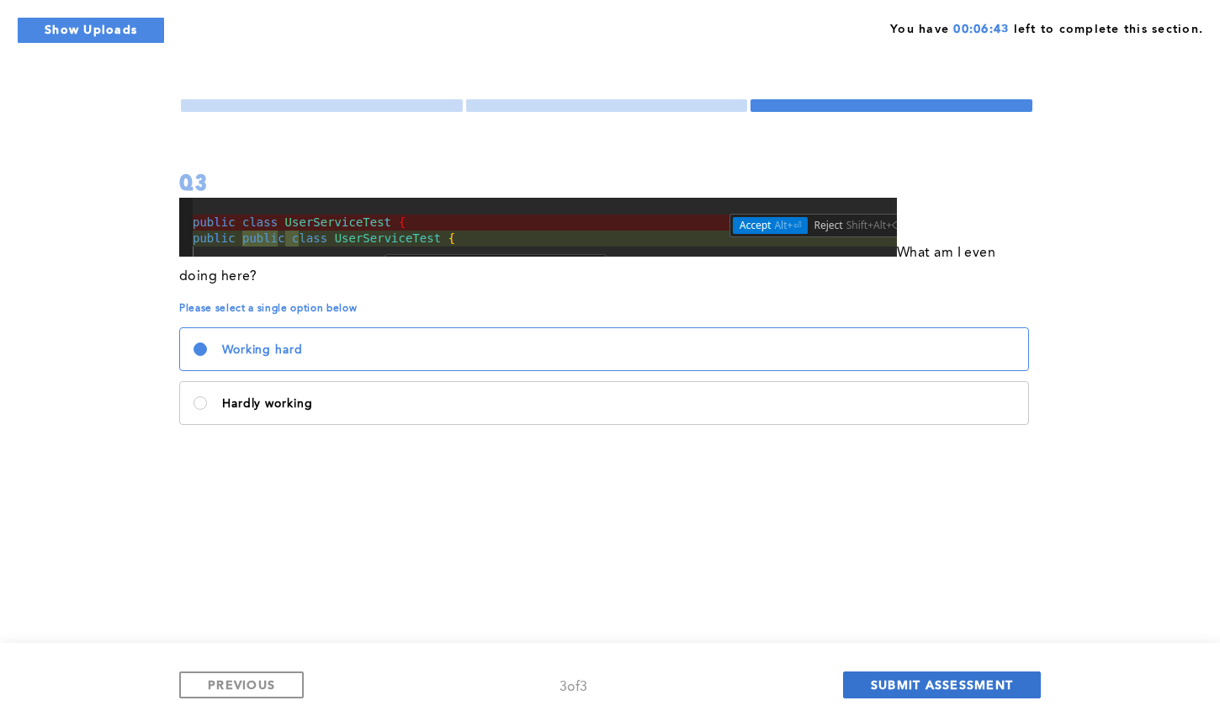
click at [961, 677] on span "SUBMIT ASSESSMENT" at bounding box center [942, 684] width 142 height 16
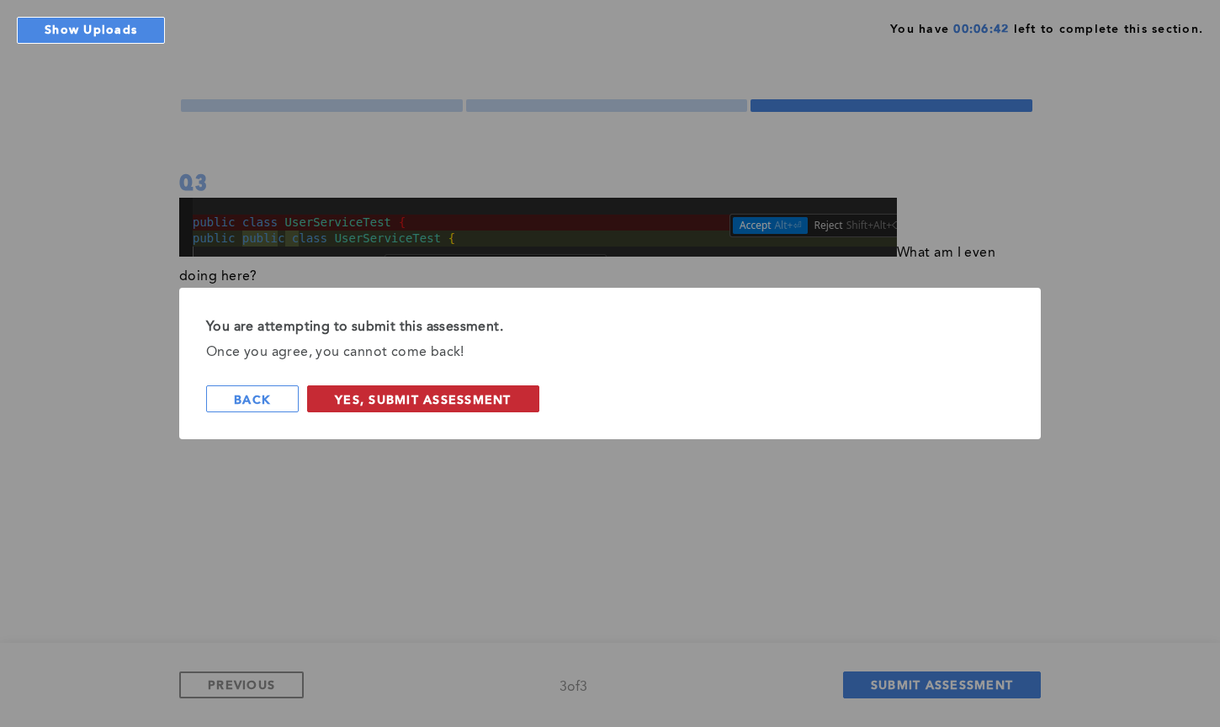
click at [390, 405] on span "Yes, Submit Assessment" at bounding box center [423, 399] width 177 height 16
